Goal: Check status: Check status

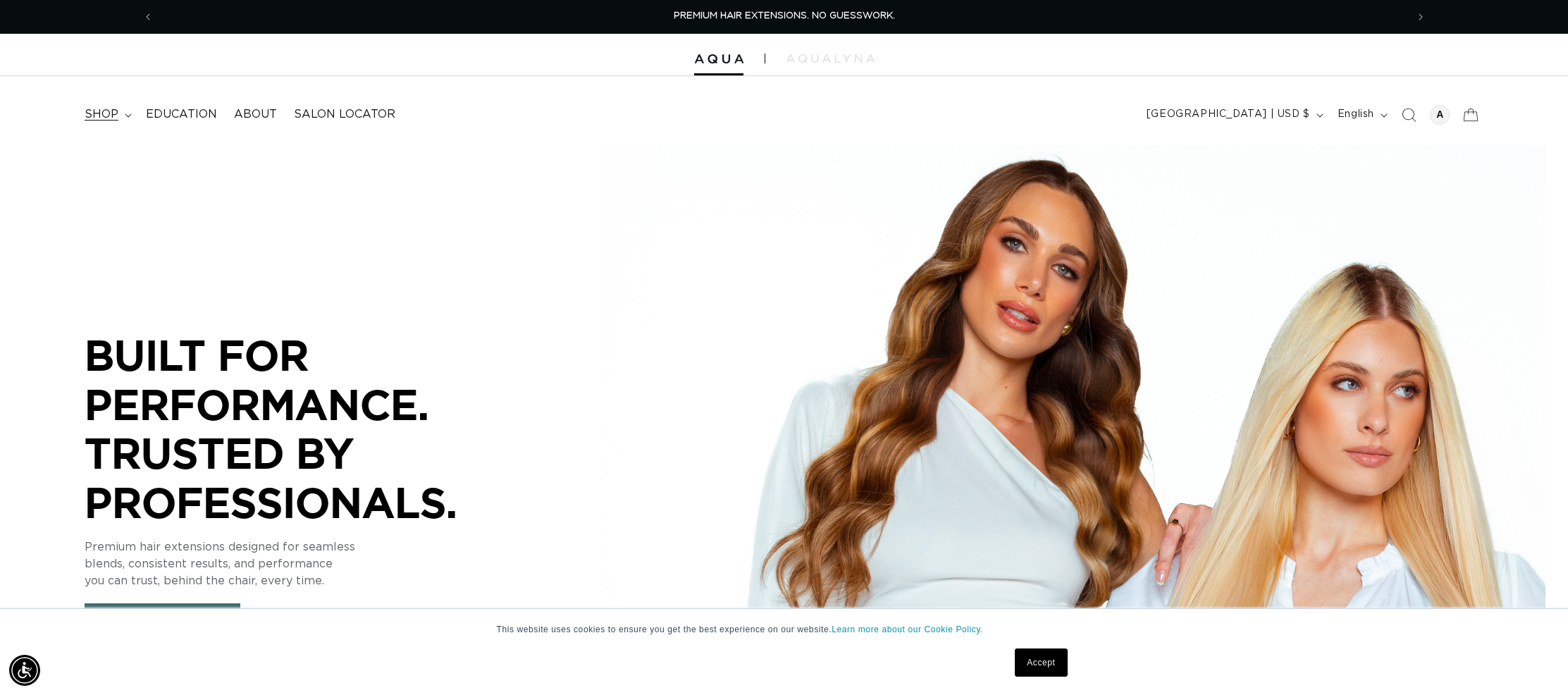
click at [108, 117] on span "shop" at bounding box center [101, 115] width 33 height 15
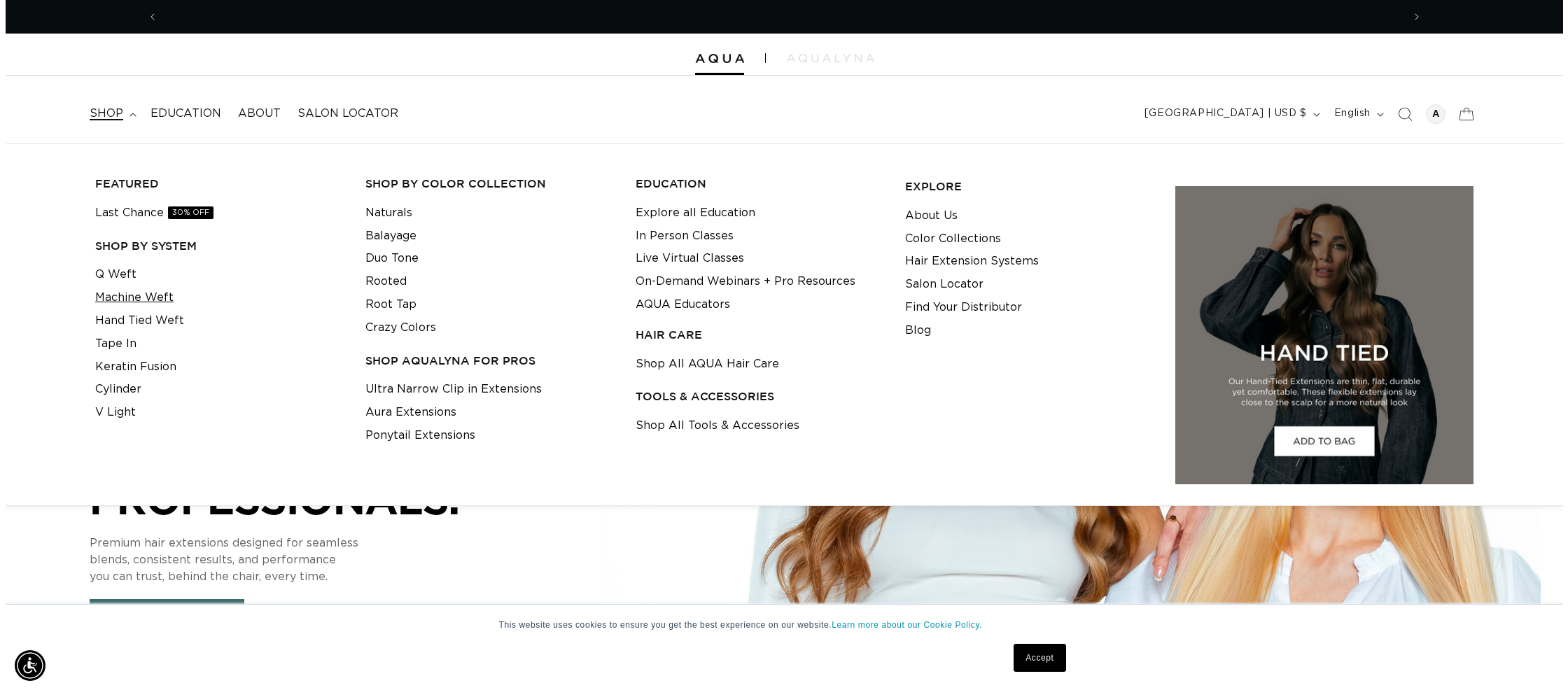
scroll to position [0, 1244]
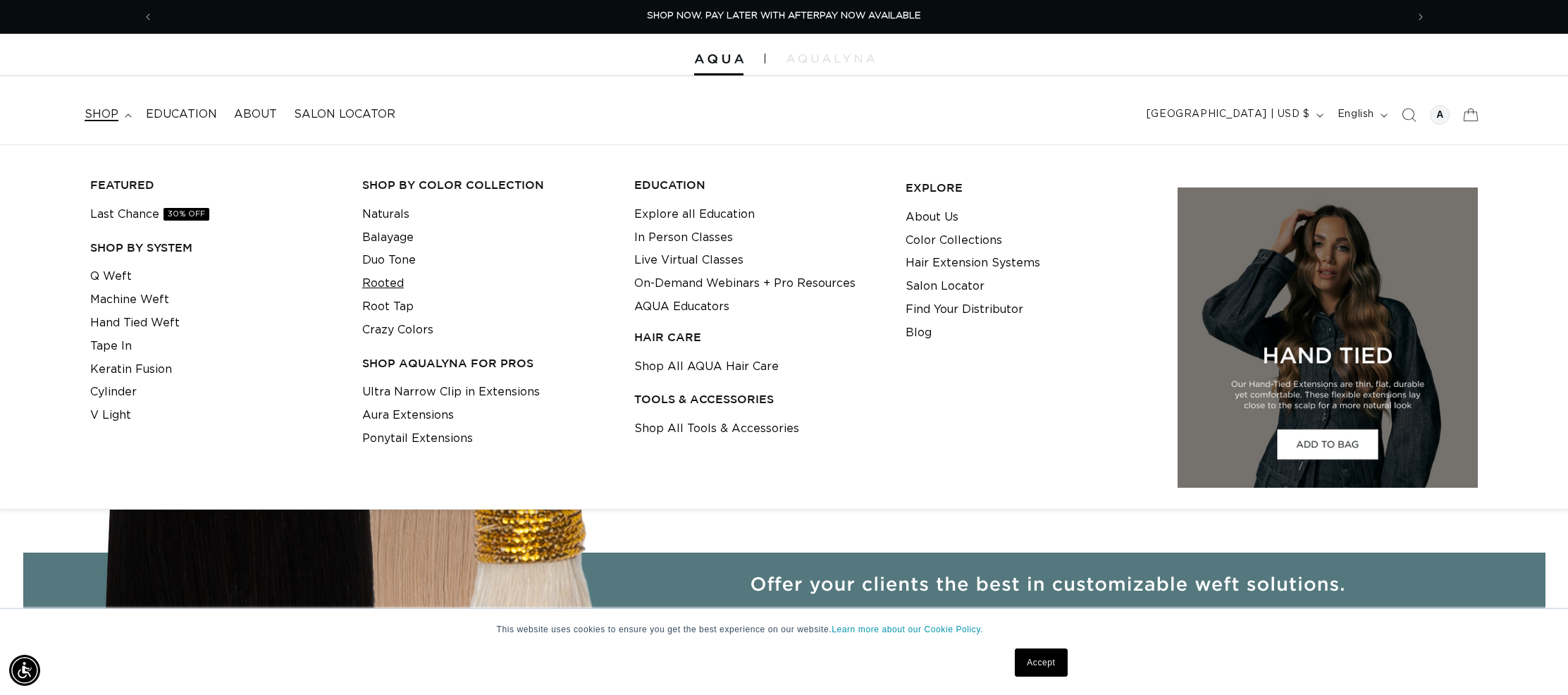
click at [388, 286] on link "Rooted" at bounding box center [382, 284] width 41 height 23
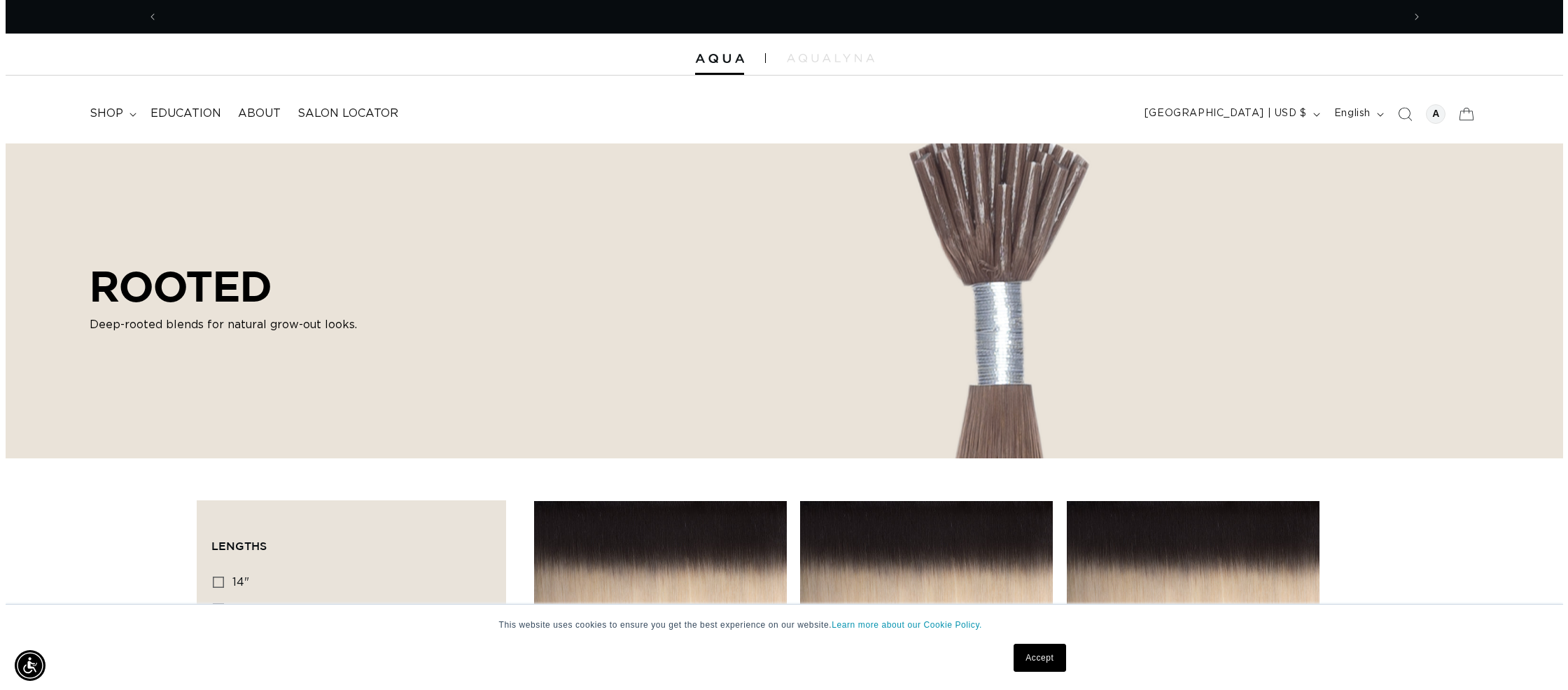
scroll to position [0, 2489]
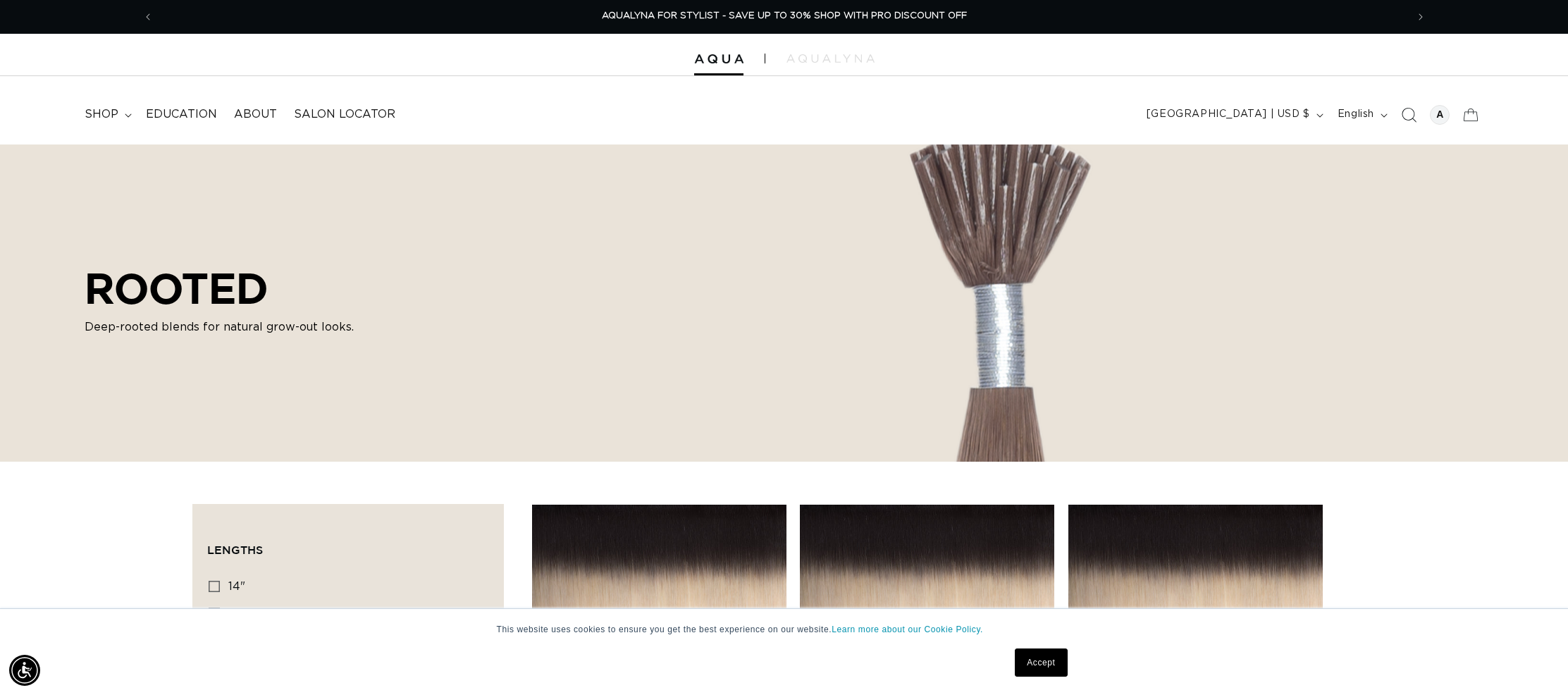
click at [1409, 115] on icon "Search" at bounding box center [1408, 115] width 15 height 15
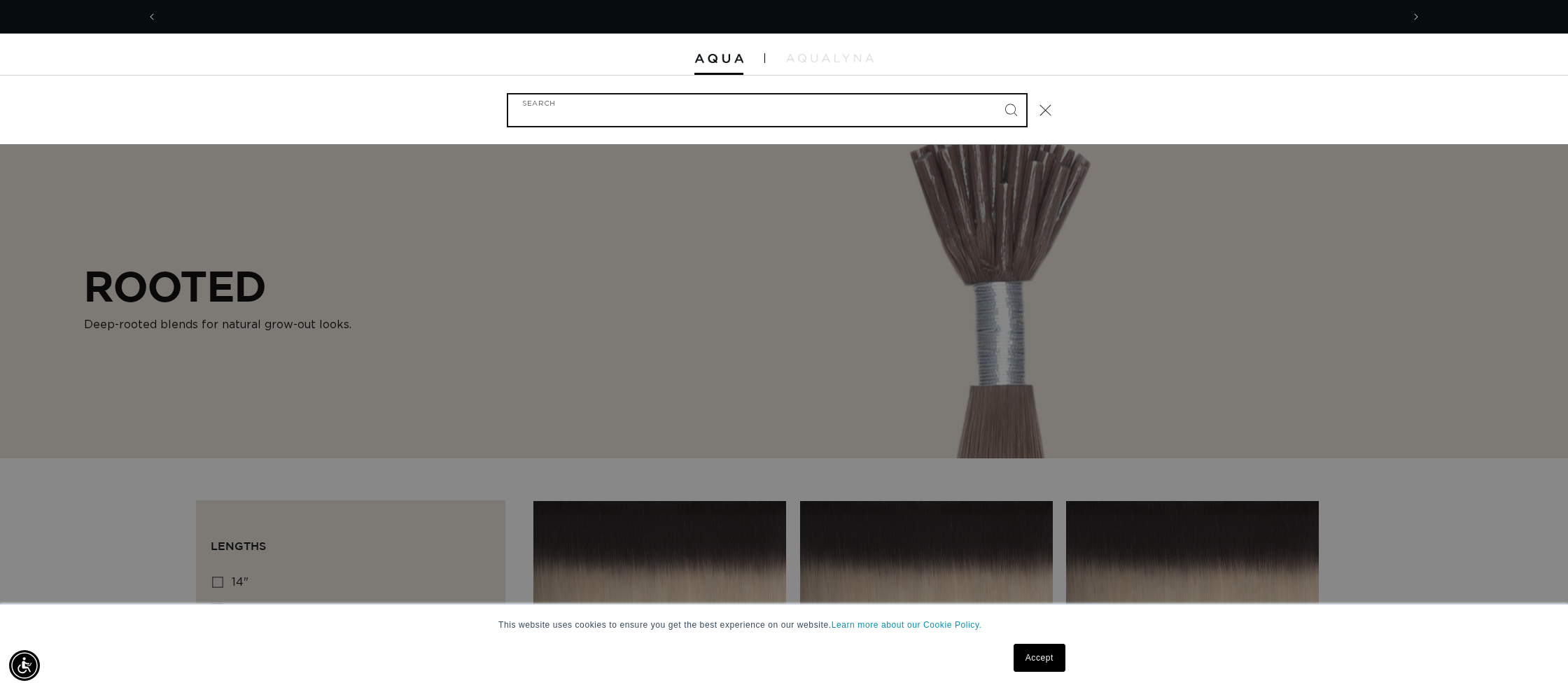
scroll to position [0, 0]
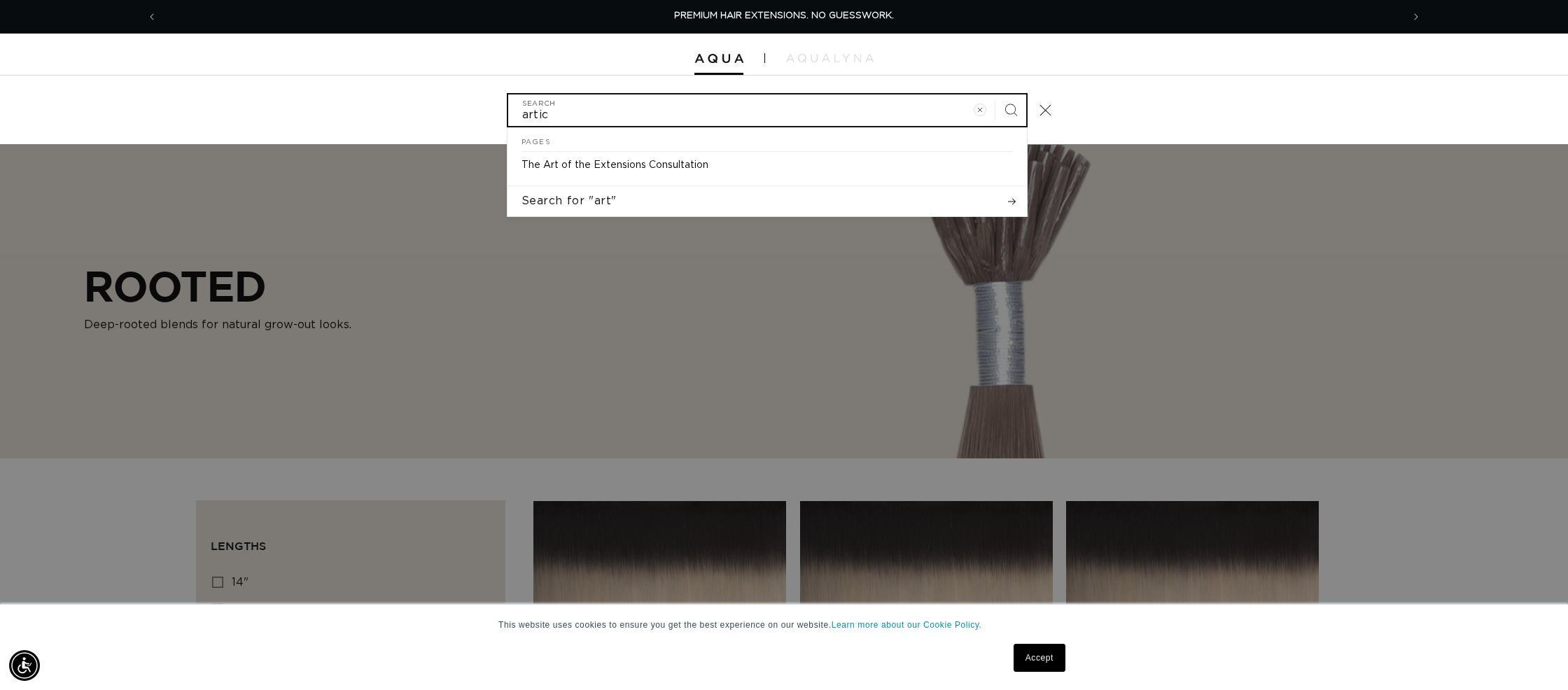
type input "artic"
click at [995, 94] on button "Search" at bounding box center [1010, 109] width 31 height 31
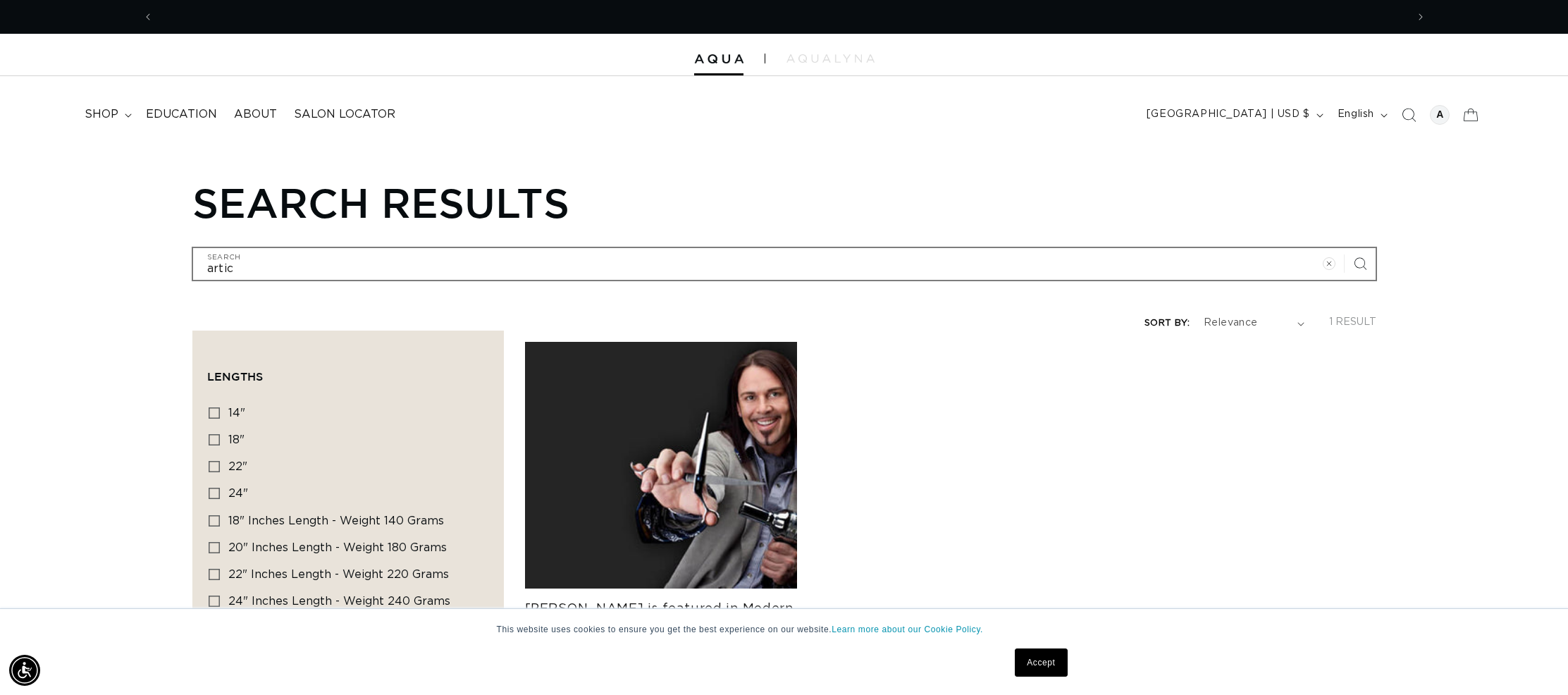
scroll to position [0, 2506]
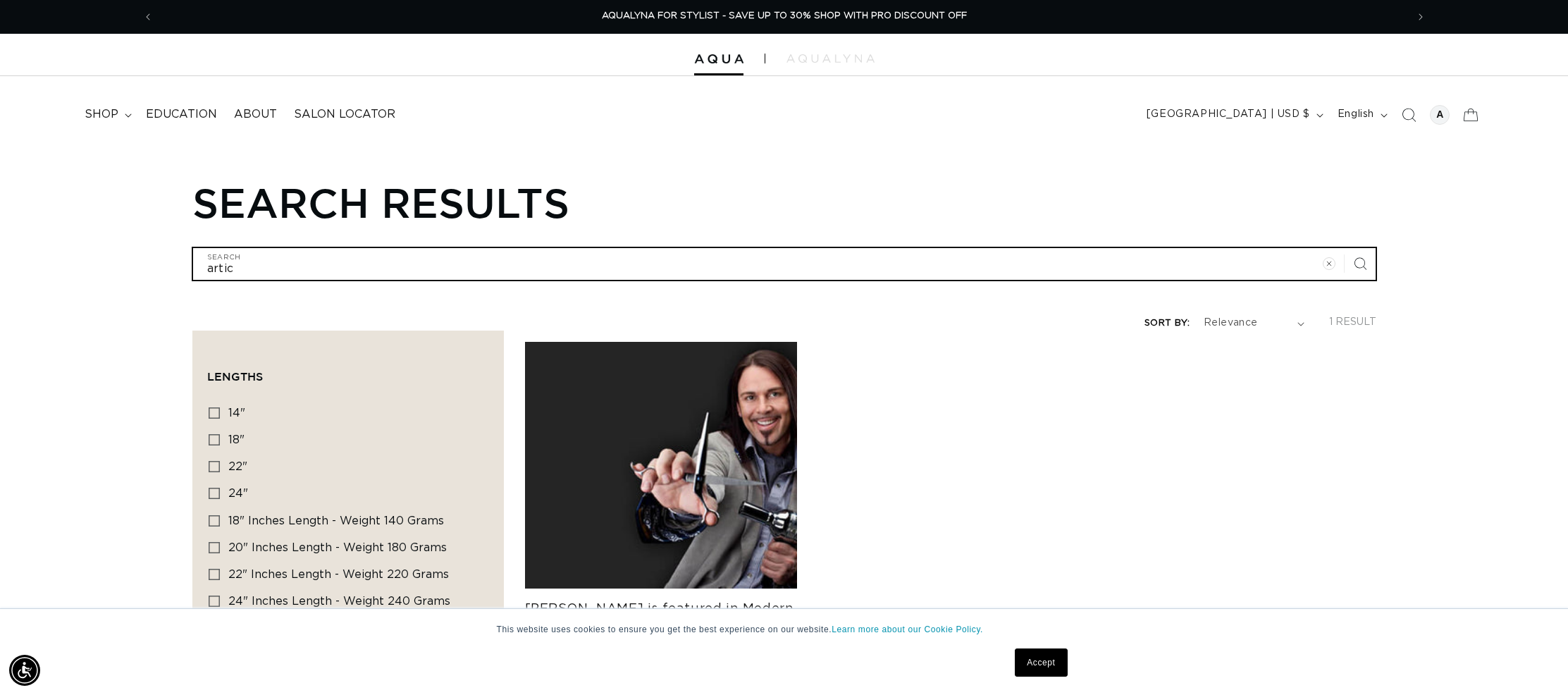
click at [217, 262] on input "artic" at bounding box center [784, 264] width 1182 height 32
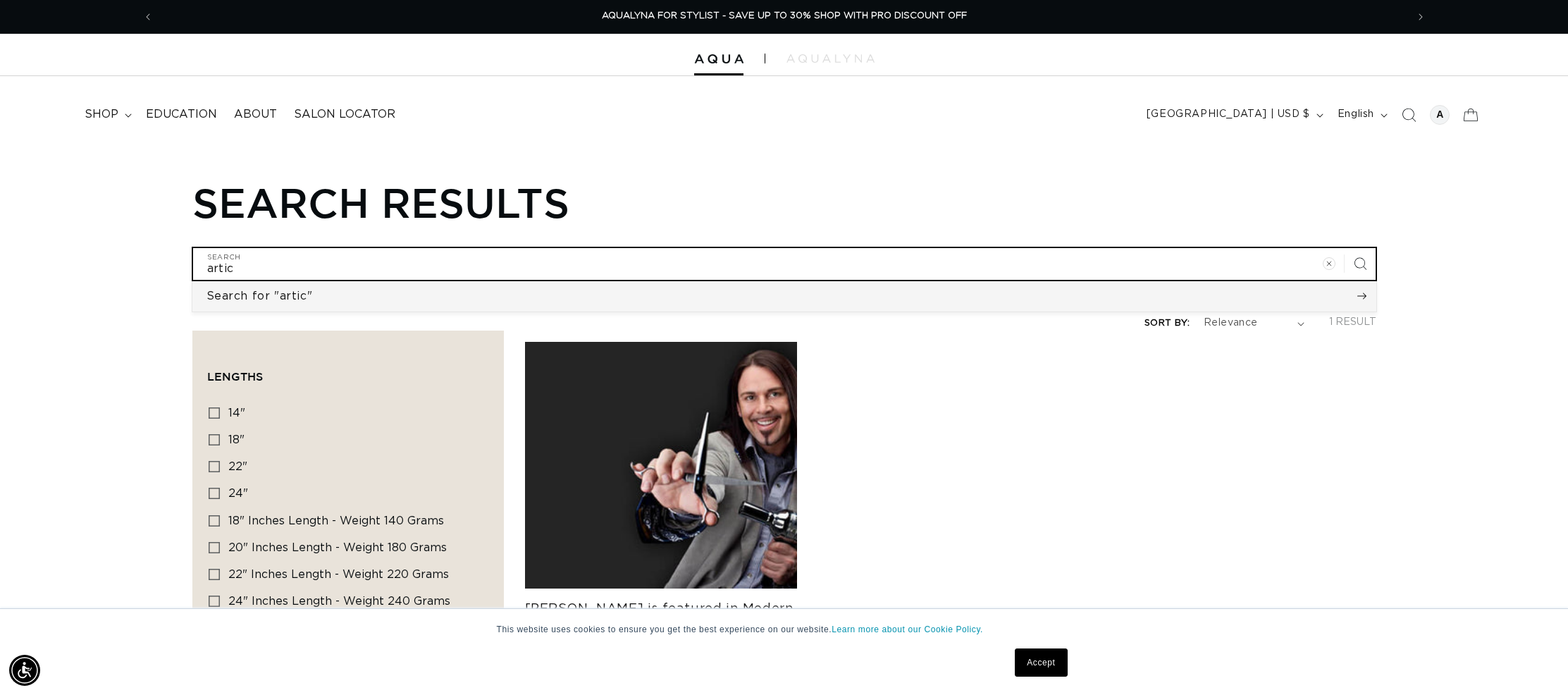
type input "arctic"
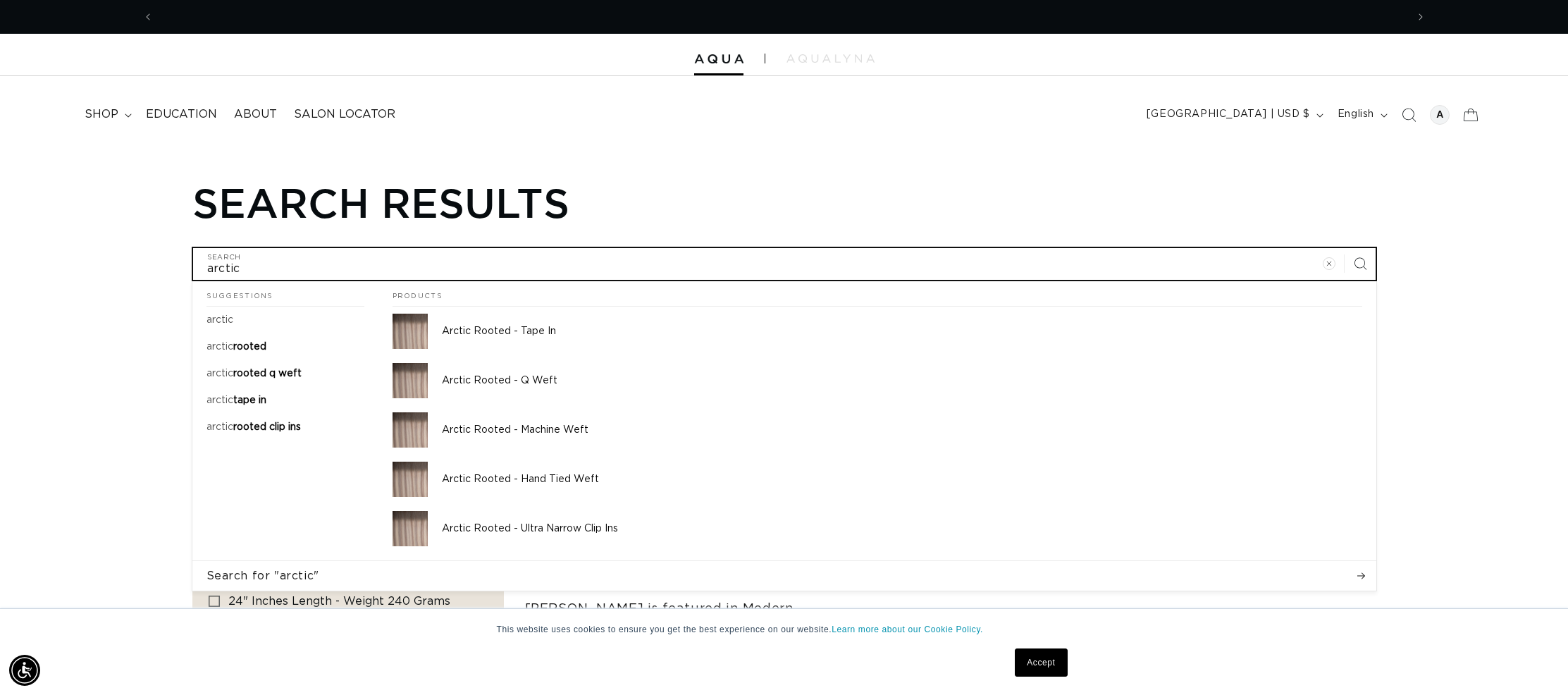
scroll to position [0, 0]
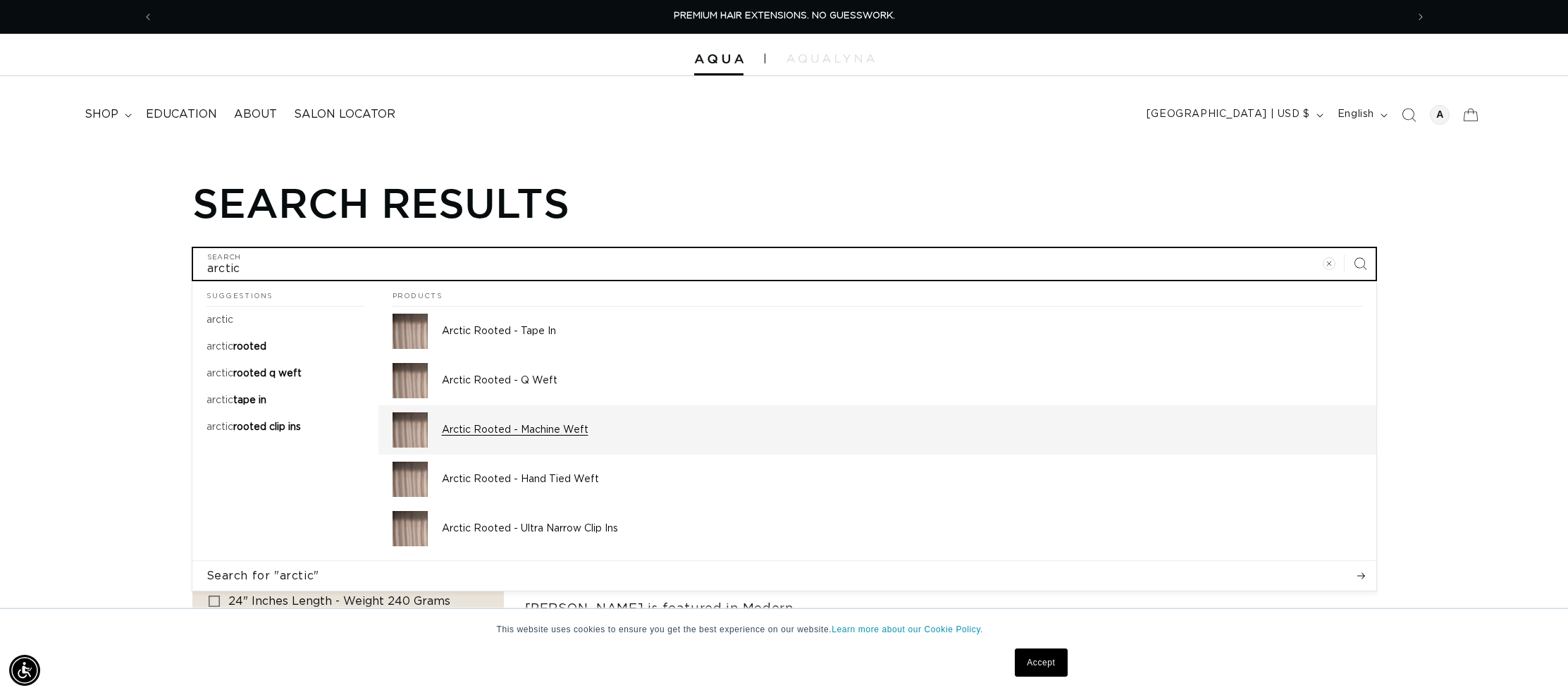
type input "arctic"
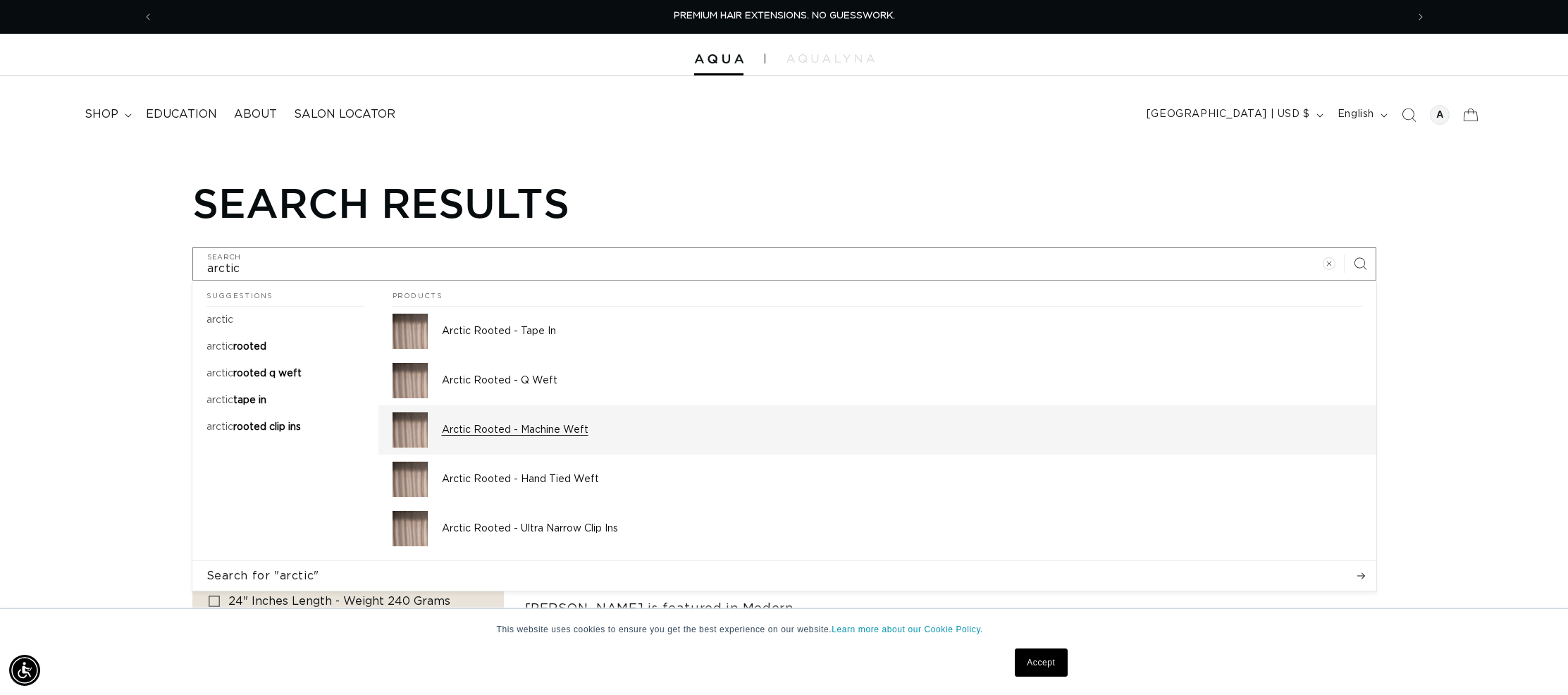
click at [561, 435] on div "Arctic Rooted - Machine Weft" at bounding box center [902, 430] width 920 height 35
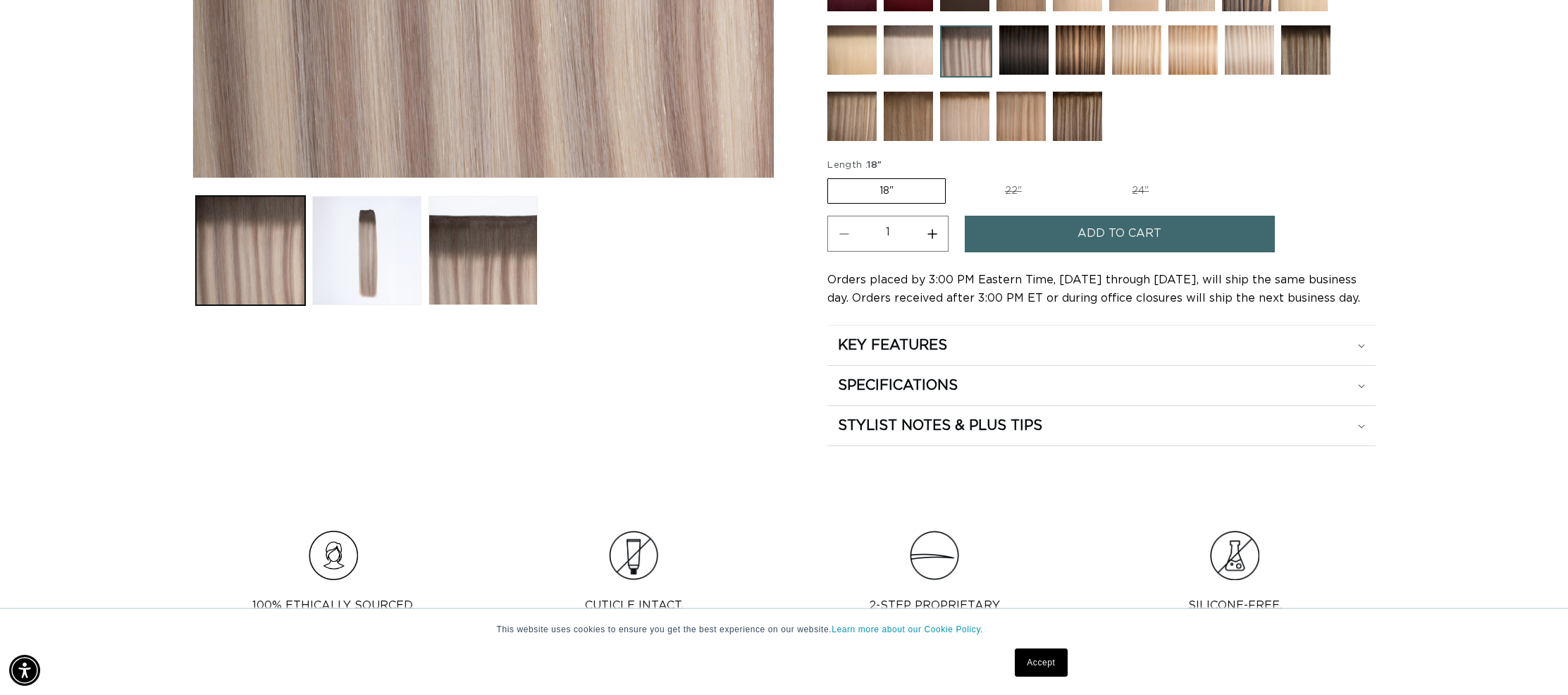
click at [1040, 197] on label "22" Variant sold out or unavailable" at bounding box center [1013, 190] width 120 height 24
click at [953, 176] on input "22" Variant sold out or unavailable" at bounding box center [953, 175] width 1 height 1
radio input "true"
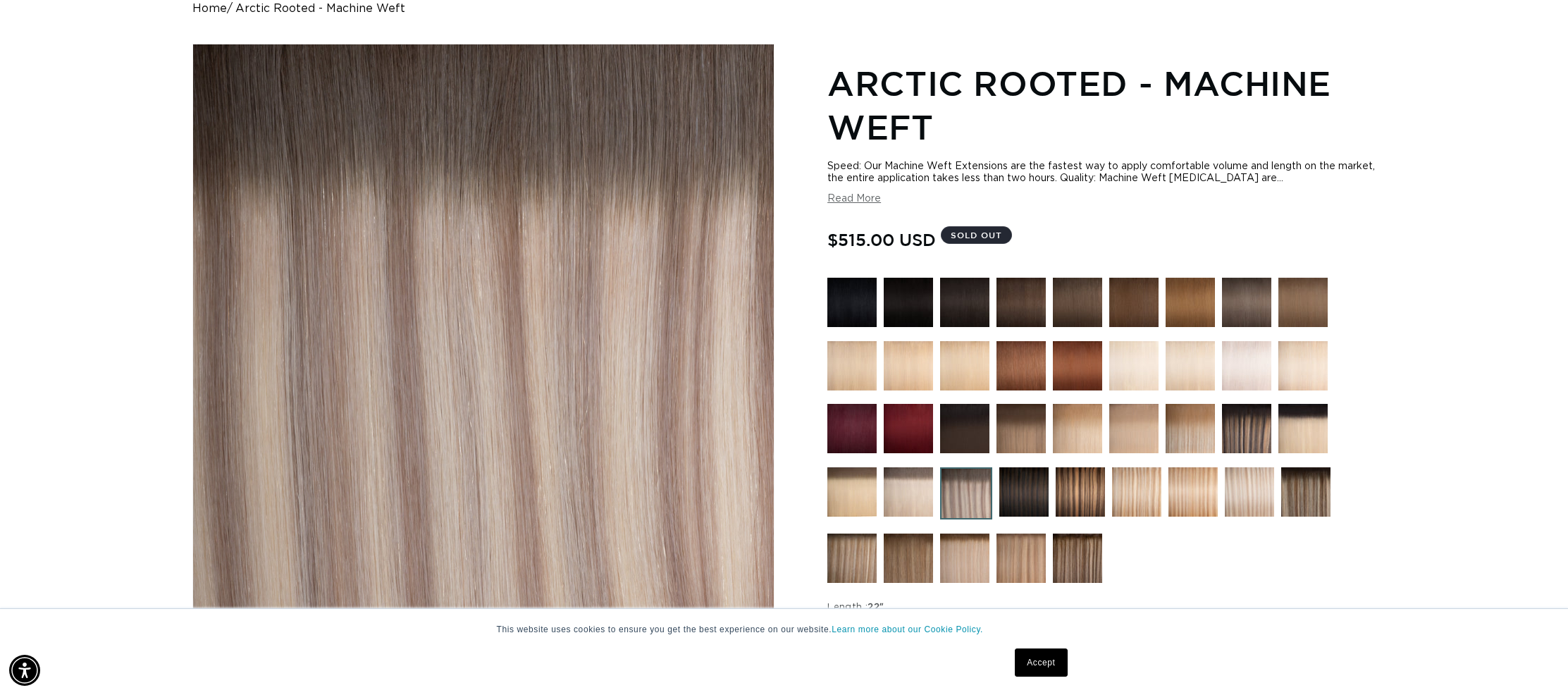
scroll to position [0, 2506]
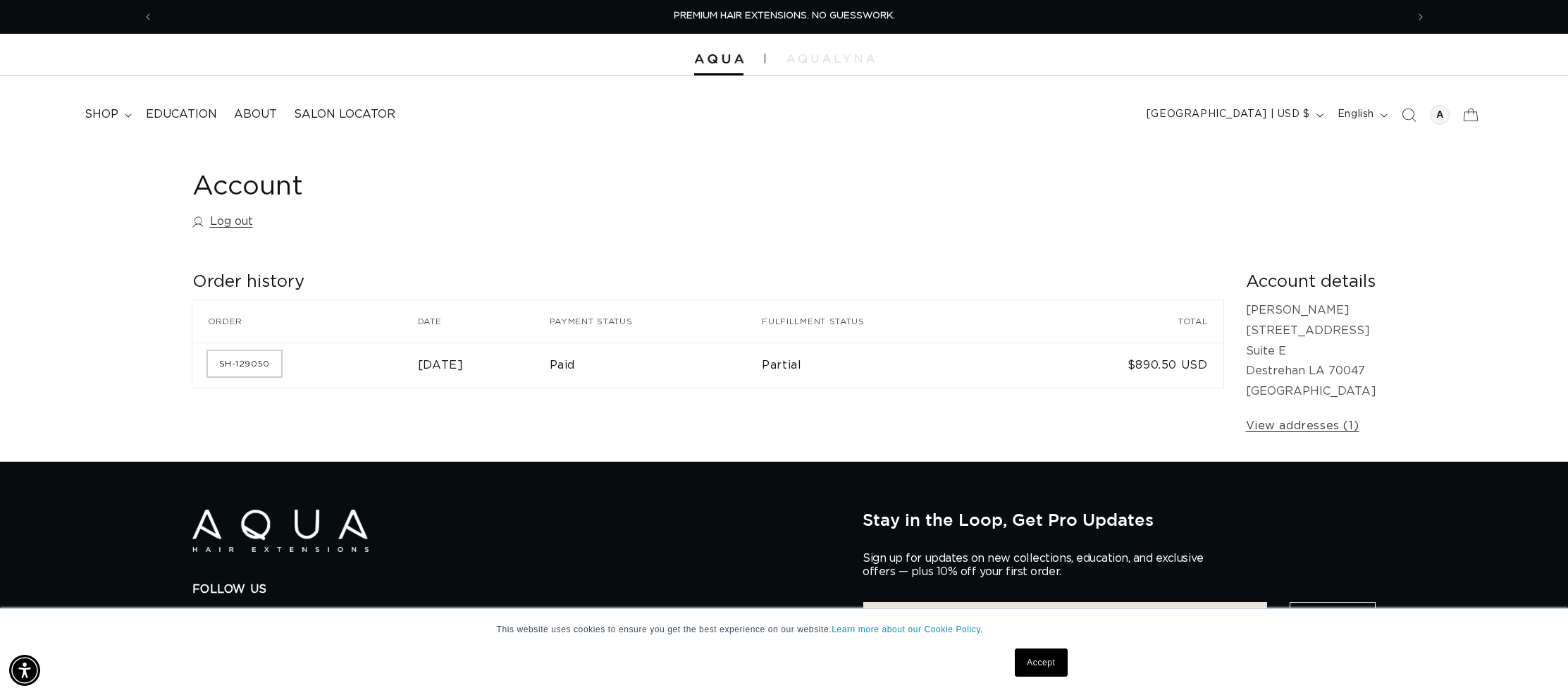
click at [223, 367] on link "SH-129050" at bounding box center [244, 364] width 73 height 26
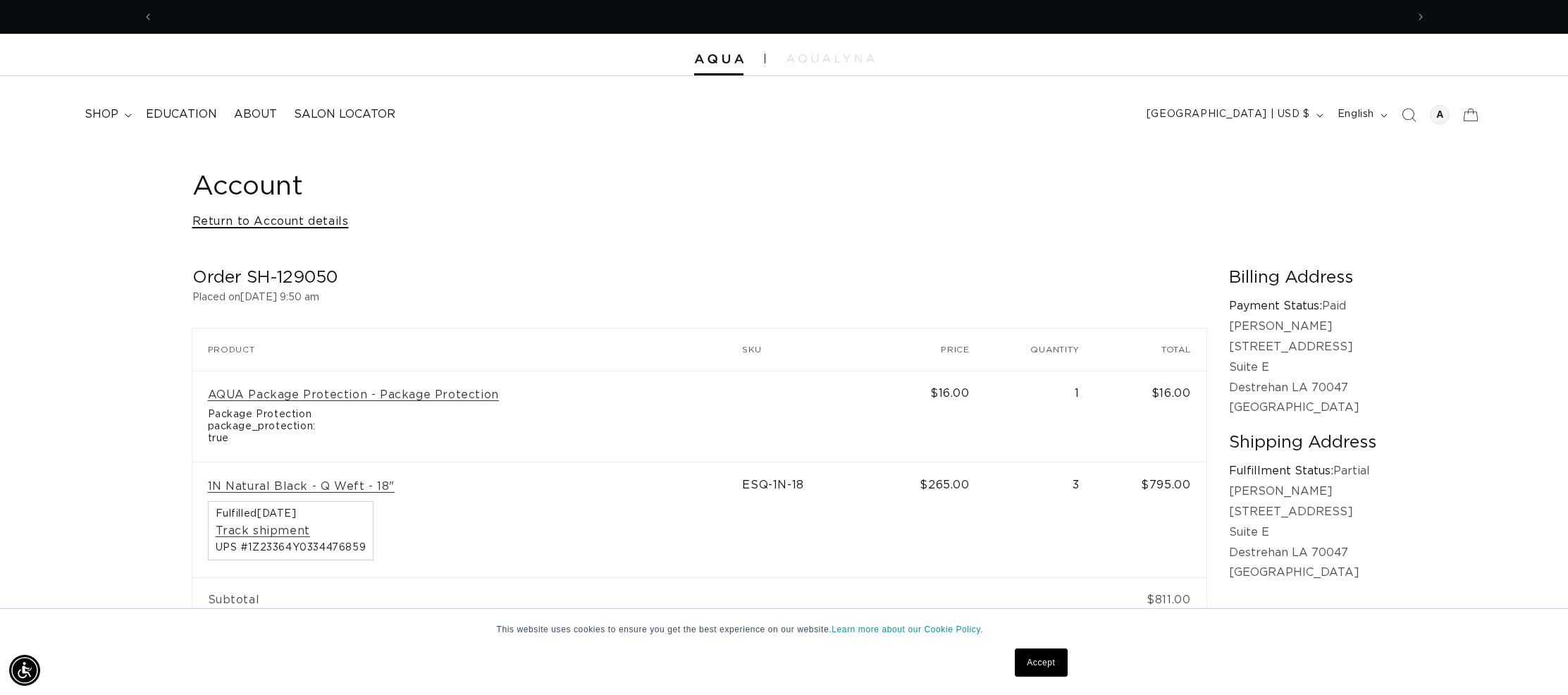
scroll to position [0, 1253]
click at [323, 223] on link "Return to Account details" at bounding box center [270, 221] width 157 height 20
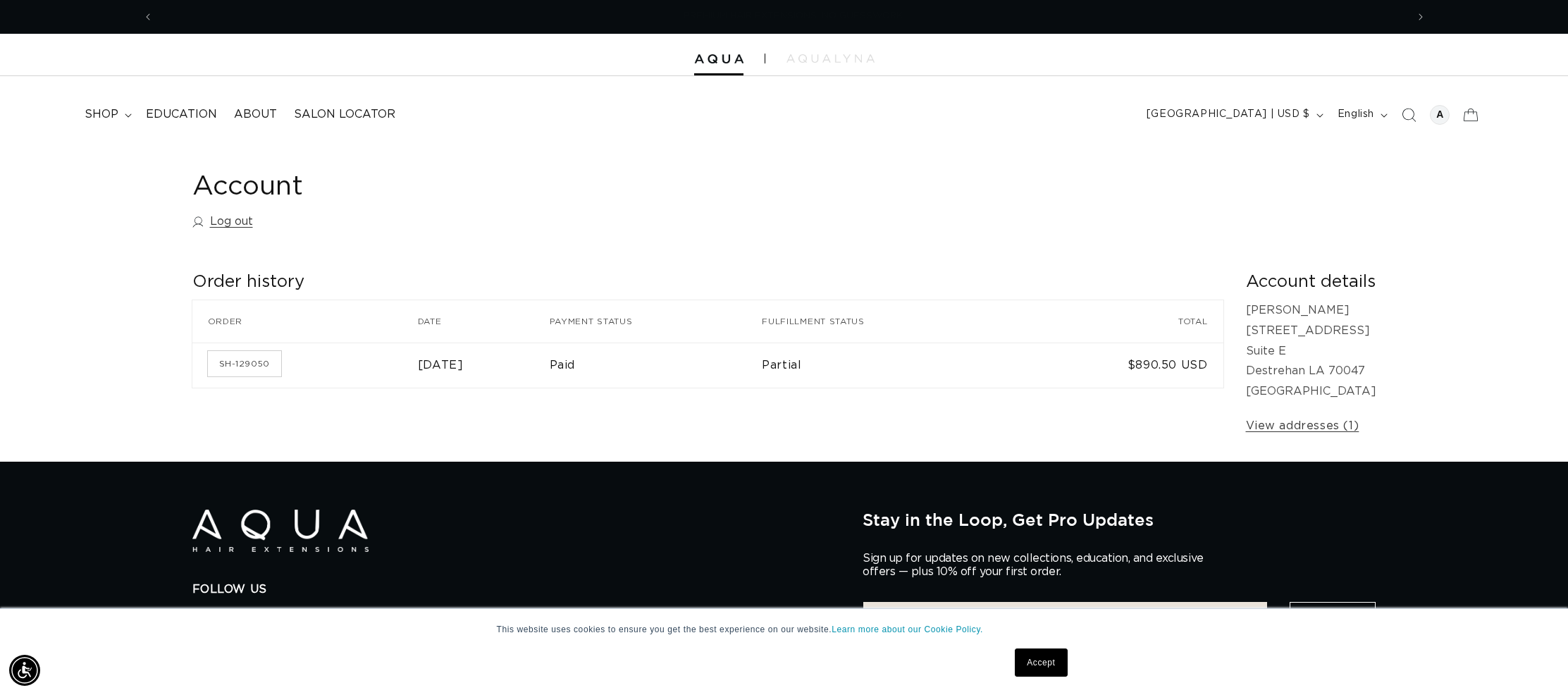
scroll to position [0, 1253]
click at [842, 73] on div at bounding box center [784, 55] width 1568 height 42
click at [842, 67] on div at bounding box center [784, 55] width 1568 height 42
click at [844, 62] on img at bounding box center [830, 59] width 88 height 9
